Goal: Information Seeking & Learning: Learn about a topic

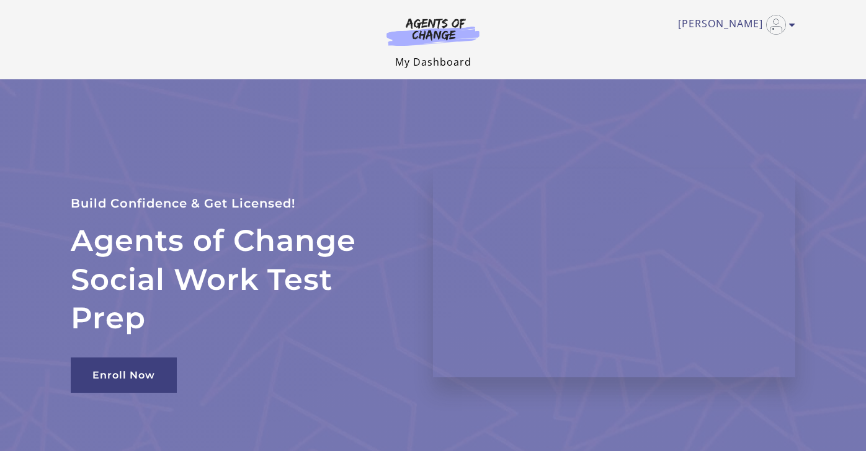
click at [439, 64] on link "My Dashboard" at bounding box center [433, 62] width 76 height 14
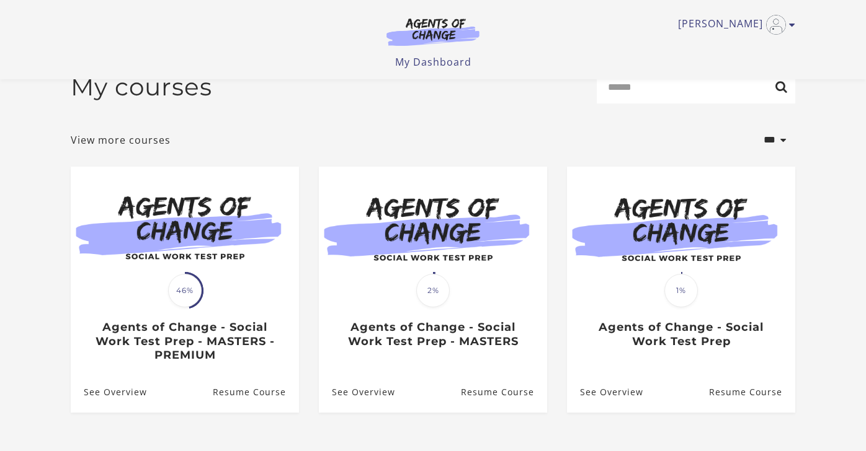
scroll to position [41, 0]
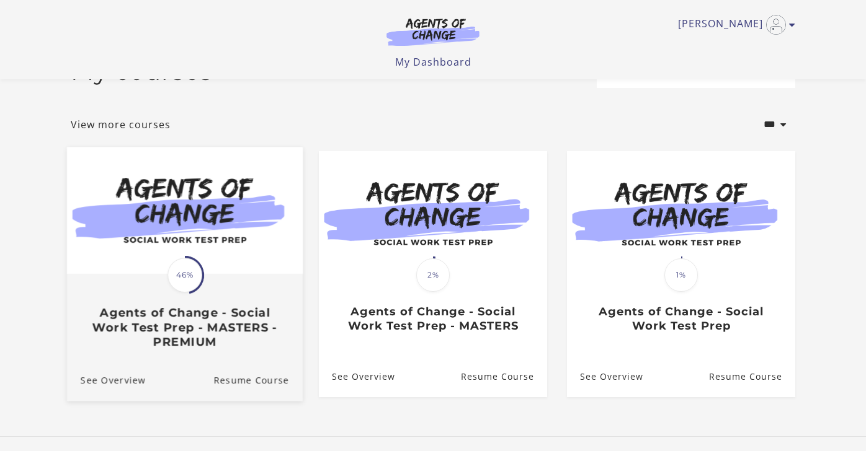
click at [177, 279] on span "46%" at bounding box center [184, 275] width 35 height 35
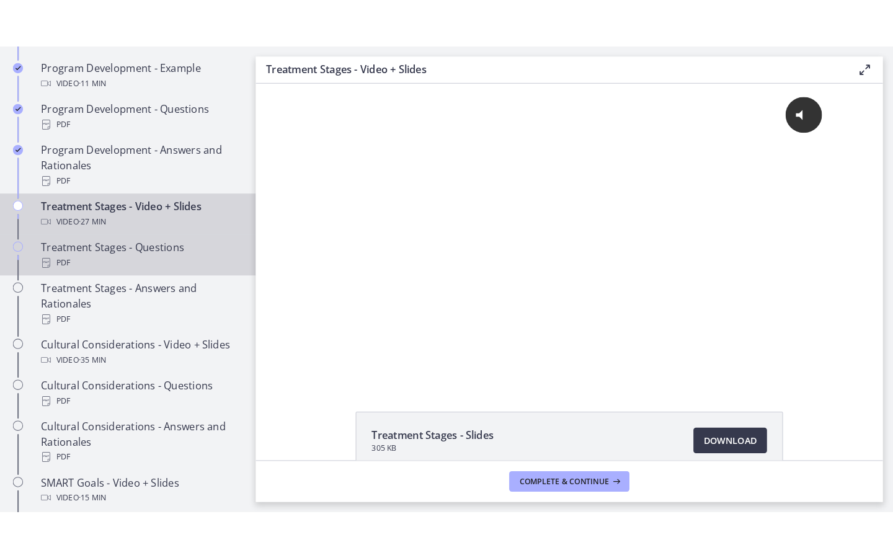
scroll to position [688, 0]
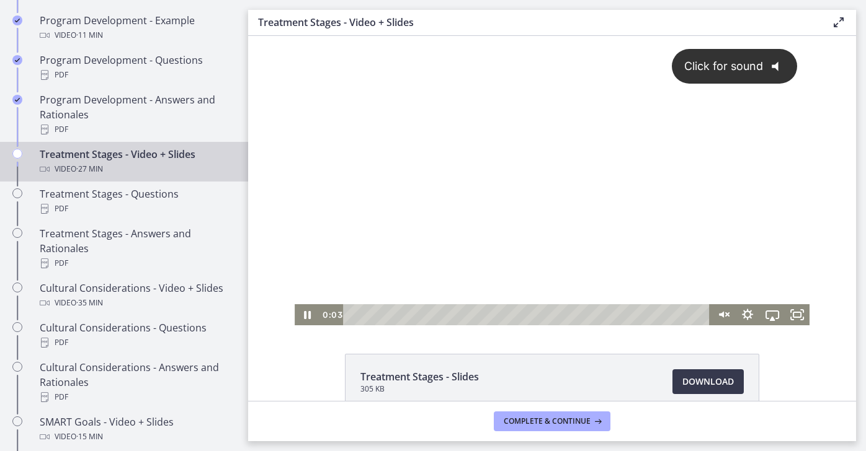
click at [568, 181] on div "Click for sound @keyframes VOLUME_SMALL_WAVE_FLASH { 0% { opacity: 0; } 33% { o…" at bounding box center [552, 170] width 515 height 269
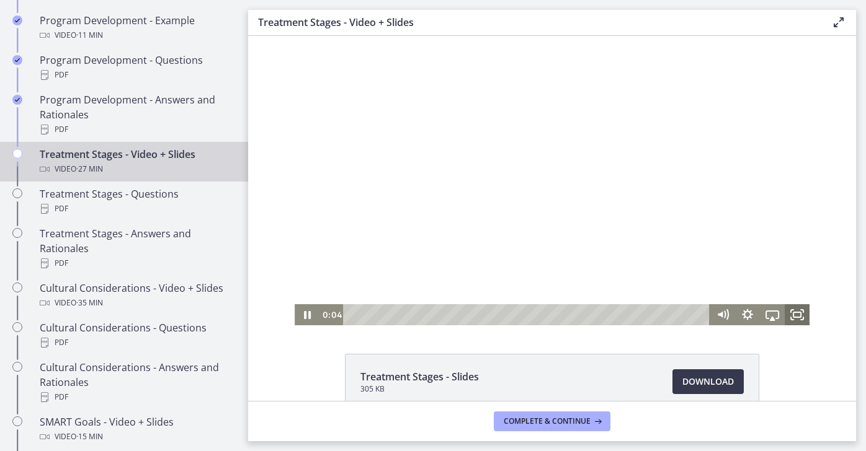
click at [798, 310] on icon "Fullscreen" at bounding box center [797, 315] width 25 height 21
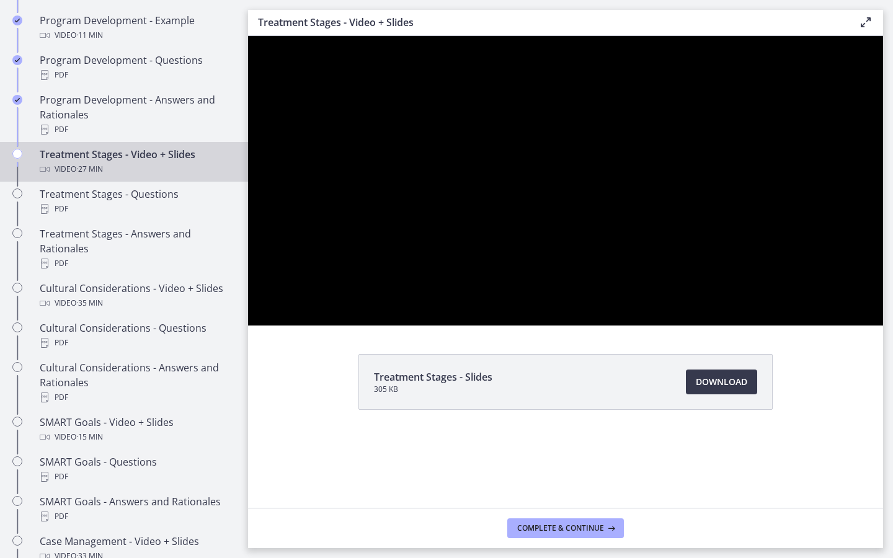
click at [865, 299] on div at bounding box center [565, 181] width 635 height 290
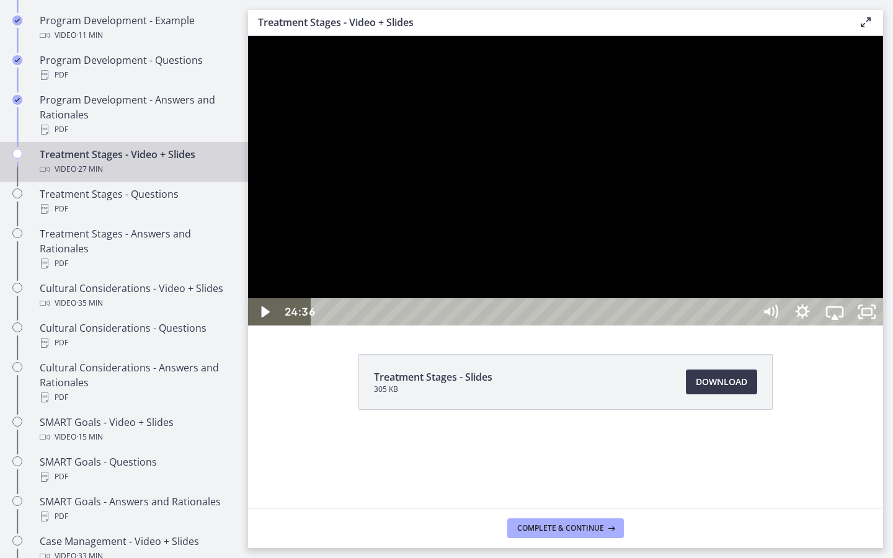
click at [865, 299] on div at bounding box center [565, 181] width 635 height 290
drag, startPoint x: 900, startPoint y: 36, endPoint x: 907, endPoint y: 148, distance: 112.5
click at [865, 148] on div at bounding box center [565, 181] width 635 height 290
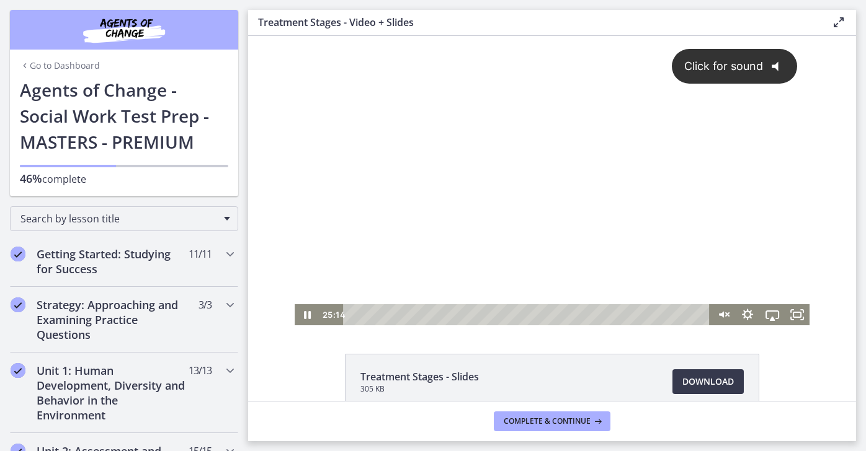
click at [579, 193] on div "Click for sound @keyframes VOLUME_SMALL_WAVE_FLASH { 0% { opacity: 0; } 33% { o…" at bounding box center [552, 170] width 515 height 269
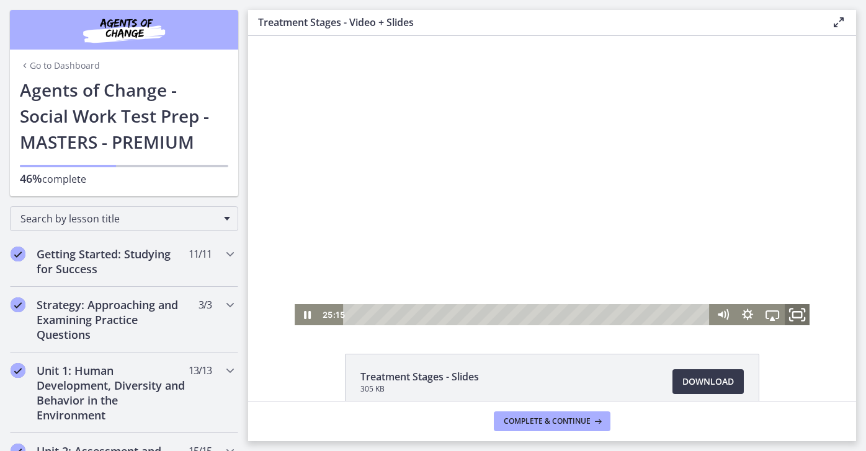
click at [802, 318] on icon "Fullscreen" at bounding box center [797, 315] width 30 height 25
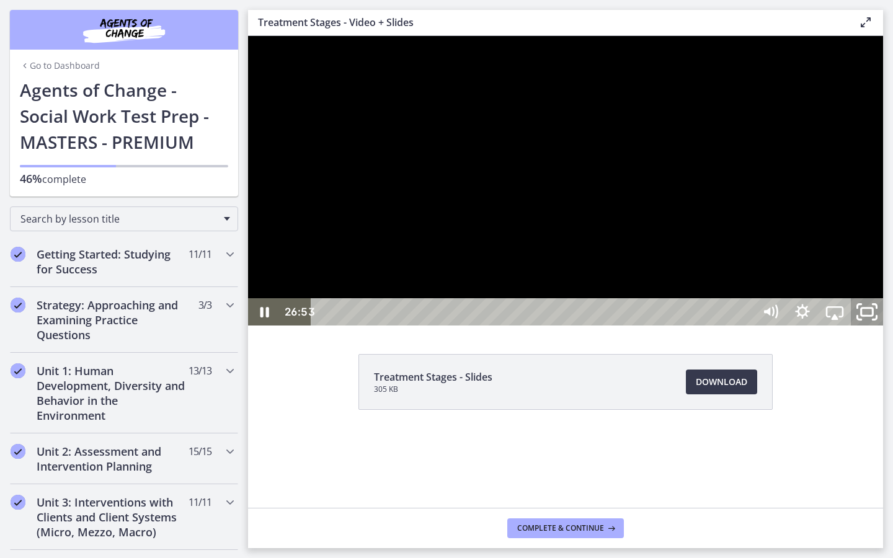
click at [865, 329] on icon "Unfullscreen" at bounding box center [867, 312] width 38 height 33
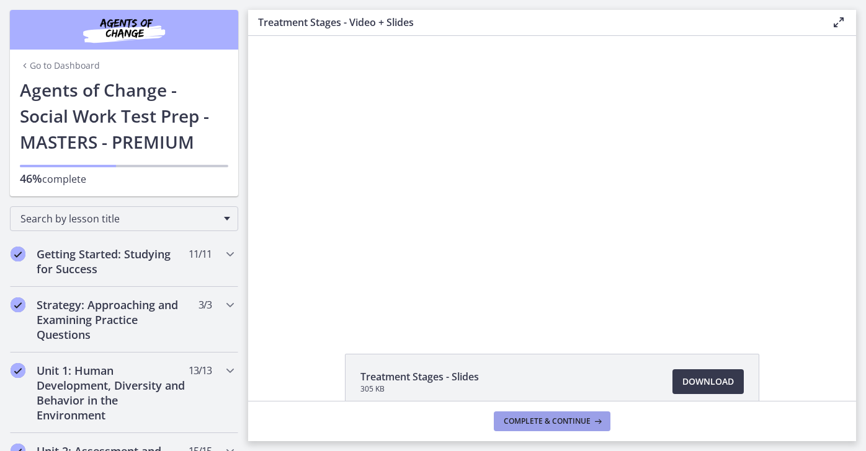
click at [566, 418] on span "Complete & continue" at bounding box center [547, 422] width 87 height 10
